Goal: Navigation & Orientation: Find specific page/section

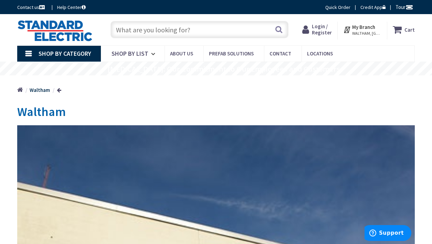
click at [55, 52] on span "Shop By Category" at bounding box center [65, 54] width 53 height 8
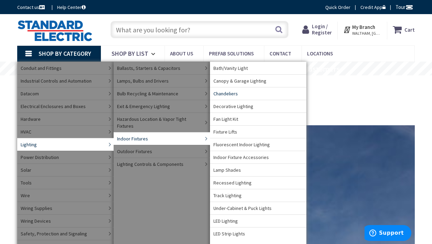
click at [230, 93] on span "Chandeliers" at bounding box center [225, 93] width 24 height 7
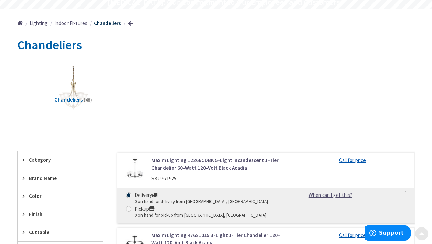
scroll to position [69, 0]
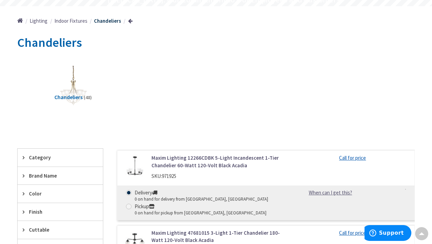
click at [73, 20] on span "Indoor Fixtures" at bounding box center [70, 21] width 33 height 7
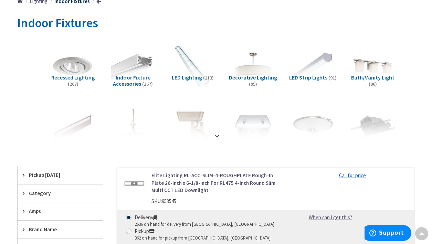
scroll to position [89, 0]
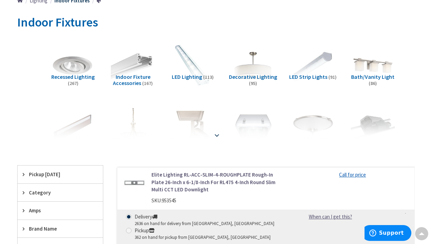
click at [217, 132] on strong at bounding box center [217, 135] width 8 height 8
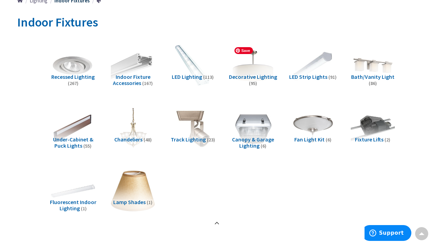
click at [253, 66] on img at bounding box center [252, 66] width 48 height 48
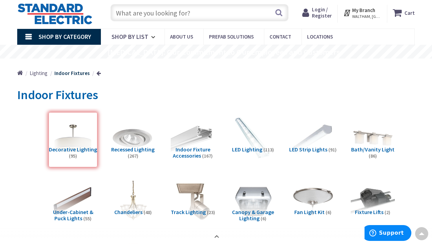
scroll to position [0, 0]
